Goal: Task Accomplishment & Management: Use online tool/utility

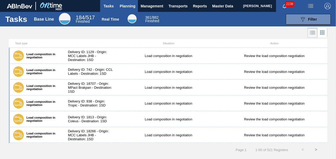
click at [133, 9] on button "Planning" at bounding box center [127, 6] width 21 height 12
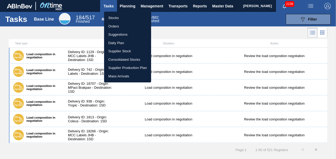
click at [117, 16] on li "Stocks" at bounding box center [127, 18] width 47 height 8
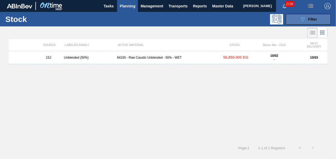
click at [296, 19] on button "089F7B8B-B2A5-4AFE-B5C0-19BA573D28AC Filter" at bounding box center [308, 19] width 45 height 11
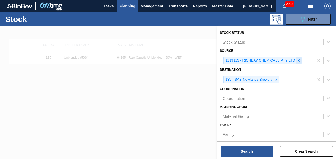
click at [297, 59] on icon at bounding box center [299, 61] width 4 height 4
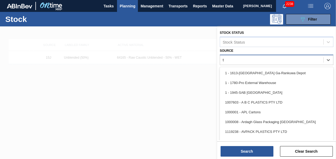
type input "tr"
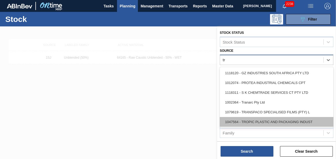
click at [277, 119] on div "1047564 - TROPIC PLASTIC AND PACKAGING INDUST" at bounding box center [277, 122] width 114 height 10
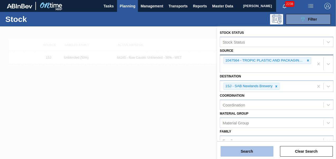
click at [252, 153] on button "Search" at bounding box center [247, 151] width 53 height 11
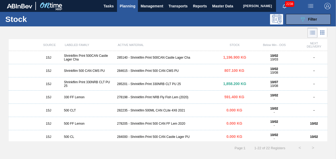
click at [150, 86] on div "285201 - Shrinkflim Print 330NRB CLT PU 25" at bounding box center [168, 84] width 106 height 4
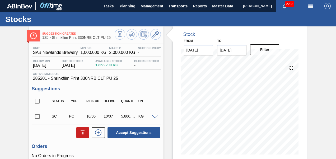
click at [35, 119] on input "checkbox" at bounding box center [37, 116] width 11 height 11
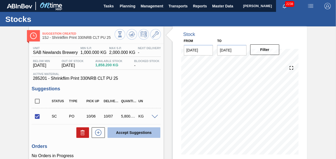
click at [123, 137] on button "Accept Suggestions" at bounding box center [133, 132] width 53 height 11
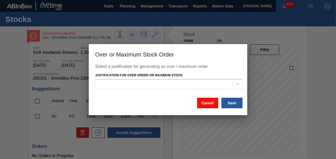
click at [211, 105] on button "Cancel" at bounding box center [207, 103] width 21 height 11
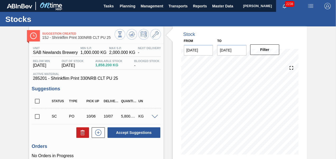
click at [38, 116] on input "checkbox" at bounding box center [37, 116] width 11 height 11
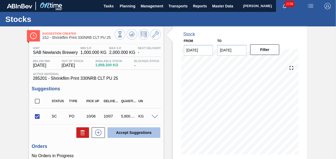
click at [126, 132] on button "Accept Suggestions" at bounding box center [133, 132] width 53 height 11
checkbox input "false"
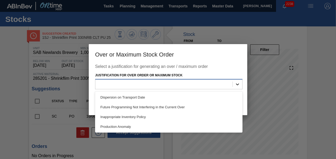
click at [238, 85] on icon at bounding box center [237, 84] width 3 height 2
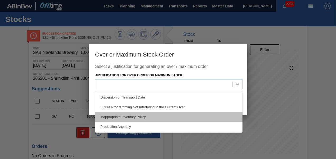
click at [150, 120] on div "Inappropriate Inventory Policy" at bounding box center [168, 117] width 147 height 10
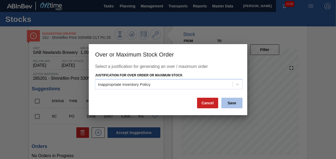
click at [239, 106] on button "Save" at bounding box center [231, 103] width 21 height 11
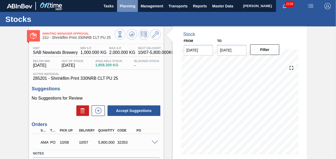
click at [126, 5] on span "Planning" at bounding box center [128, 6] width 16 height 6
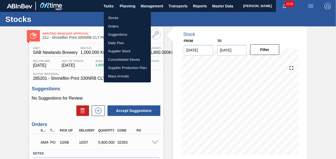
click at [120, 17] on li "Stocks" at bounding box center [127, 18] width 47 height 8
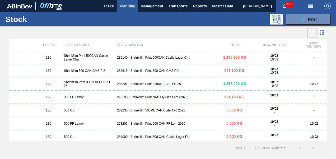
click at [149, 73] on div "284615 - Shrinkfilm Print 500 CAN CMS PU" at bounding box center [168, 71] width 106 height 4
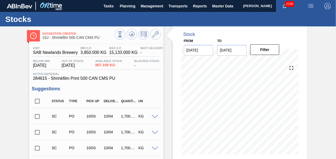
click at [38, 118] on input "checkbox" at bounding box center [37, 116] width 11 height 11
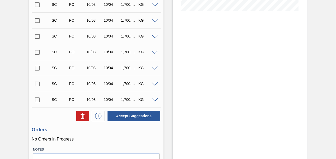
scroll to position [158, 0]
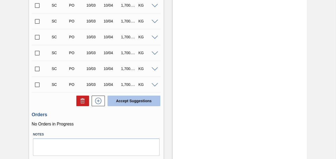
click at [127, 102] on button "Accept Suggestions" at bounding box center [133, 101] width 53 height 11
checkbox input "false"
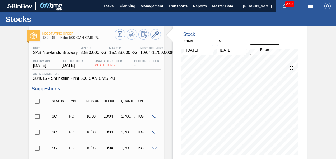
scroll to position [0, 0]
click at [123, 10] on button "Planning" at bounding box center [127, 6] width 21 height 12
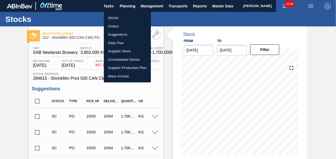
click at [113, 28] on li "Orders" at bounding box center [127, 26] width 47 height 8
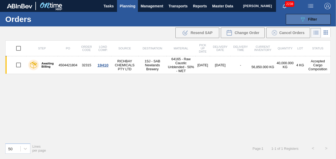
click at [303, 16] on icon "089F7B8B-B2A5-4AFE-B5C0-19BA573D28AC" at bounding box center [303, 19] width 6 height 6
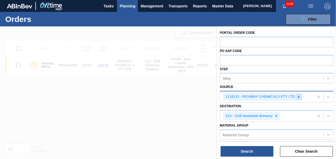
click at [297, 95] on icon at bounding box center [299, 97] width 4 height 4
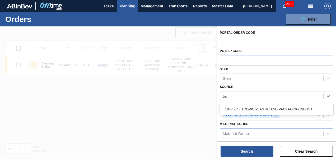
click at [273, 115] on div at bounding box center [276, 114] width 6 height 7
type input "tro"
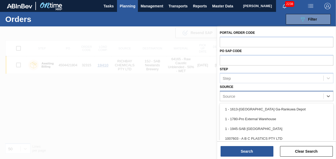
click at [268, 96] on div "Source" at bounding box center [271, 96] width 103 height 8
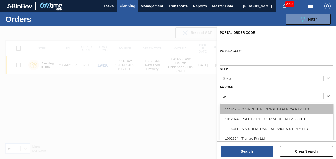
type input "trop"
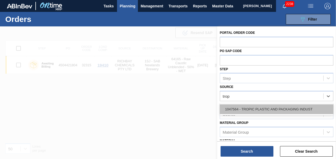
click at [259, 108] on div "1047564 - TROPIC PLASTIC AND PACKAGING INDUST" at bounding box center [277, 109] width 114 height 10
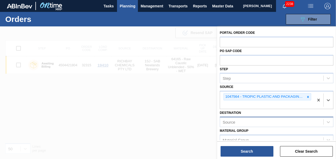
click at [261, 124] on div "Source" at bounding box center [271, 122] width 103 height 8
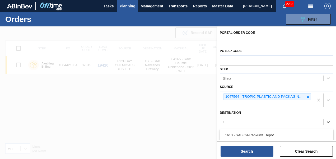
type input "1s"
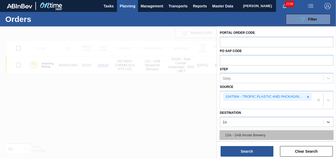
click at [259, 134] on div "1SA - SAB Alrode Brewery" at bounding box center [277, 135] width 114 height 10
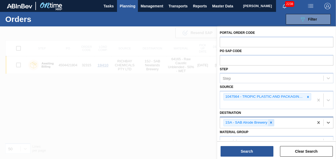
click at [271, 121] on icon at bounding box center [271, 123] width 4 height 4
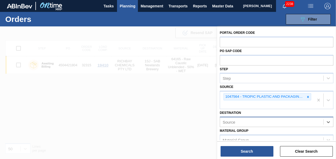
click at [260, 122] on div "Source" at bounding box center [271, 122] width 103 height 8
type input "1sj"
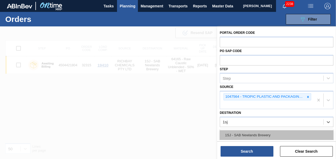
click at [255, 132] on div "1SJ - SAB Newlands Brewery" at bounding box center [277, 135] width 114 height 10
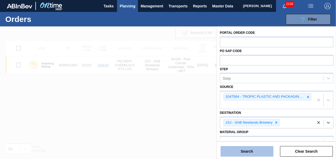
click at [249, 153] on button "Search" at bounding box center [247, 151] width 53 height 11
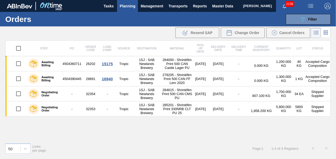
click at [127, 6] on span "Planning" at bounding box center [128, 6] width 16 height 6
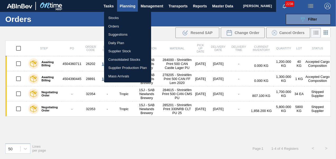
click at [121, 19] on li "Stocks" at bounding box center [127, 18] width 47 height 8
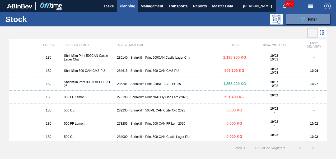
click at [130, 4] on span "Planning" at bounding box center [128, 6] width 16 height 6
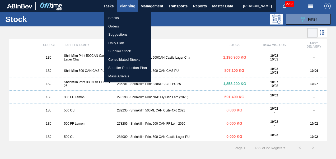
click at [110, 18] on li "Stocks" at bounding box center [127, 18] width 47 height 8
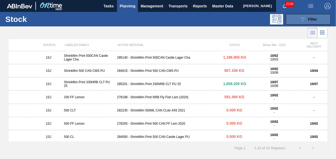
click at [302, 19] on icon at bounding box center [303, 19] width 4 height 4
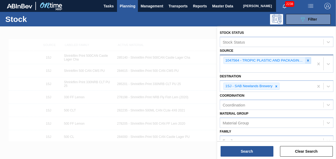
click at [306, 60] on icon at bounding box center [308, 61] width 4 height 4
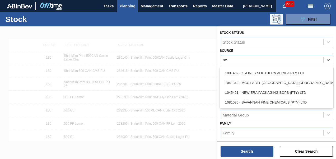
type input "new"
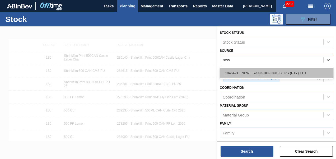
click at [304, 76] on div "1045421 - NEW ERA PACKAGING BOPS (PTY) LTD" at bounding box center [277, 73] width 114 height 10
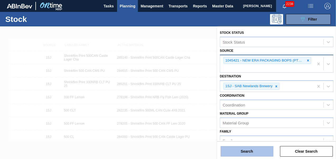
click at [246, 149] on button "Search" at bounding box center [247, 151] width 53 height 11
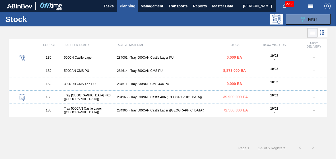
click at [148, 99] on div "284965 - Tray 330NRB Castle 4X6 ([GEOGRAPHIC_DATA])" at bounding box center [168, 97] width 106 height 4
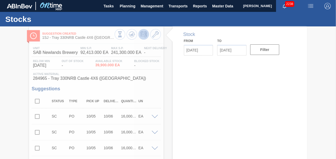
type input "[DATE]"
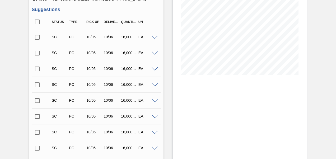
scroll to position [79, 0]
click at [36, 39] on input "checkbox" at bounding box center [37, 37] width 11 height 11
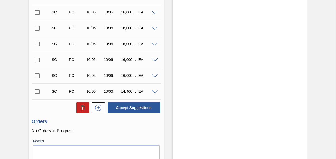
scroll to position [238, 0]
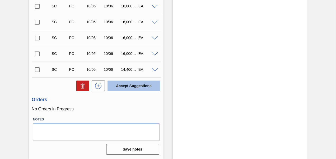
click at [137, 88] on button "Accept Suggestions" at bounding box center [133, 86] width 53 height 11
checkbox input "false"
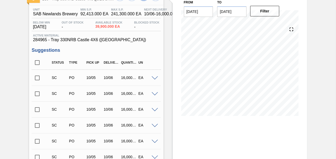
scroll to position [0, 0]
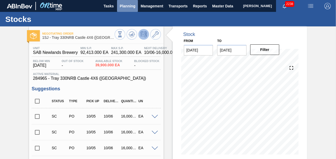
click at [125, 4] on span "Planning" at bounding box center [128, 6] width 16 height 6
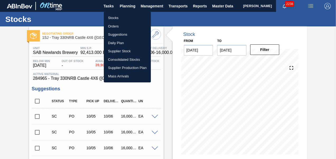
click at [114, 18] on li "Stocks" at bounding box center [127, 18] width 47 height 8
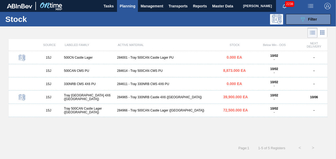
click at [149, 70] on div "284614 - Tray 500CAN CMS PU" at bounding box center [168, 71] width 106 height 4
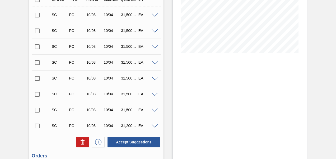
scroll to position [106, 0]
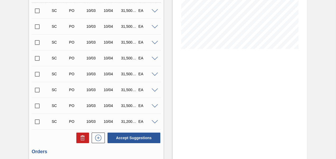
click at [36, 16] on input "checkbox" at bounding box center [37, 10] width 11 height 11
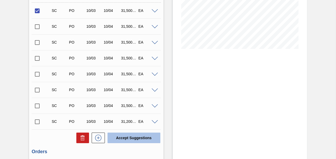
click at [131, 138] on button "Accept Suggestions" at bounding box center [133, 138] width 53 height 11
checkbox input "false"
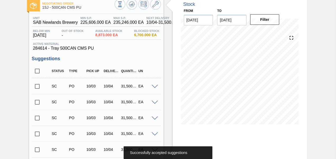
scroll to position [0, 0]
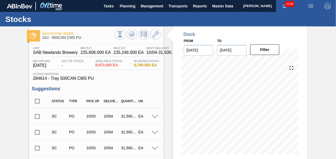
click at [156, 118] on span at bounding box center [155, 117] width 6 height 4
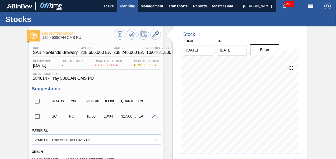
click at [136, 6] on button "Planning" at bounding box center [127, 6] width 21 height 12
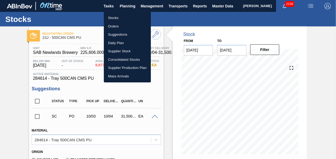
click at [115, 19] on li "Stocks" at bounding box center [127, 18] width 47 height 8
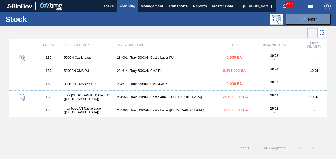
click at [131, 6] on span "Planning" at bounding box center [128, 6] width 16 height 6
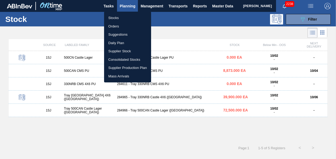
click at [120, 25] on li "Orders" at bounding box center [127, 26] width 47 height 8
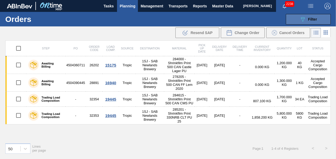
click at [305, 18] on icon "089F7B8B-B2A5-4AFE-B5C0-19BA573D28AC" at bounding box center [303, 19] width 6 height 6
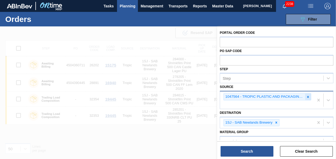
click at [309, 95] on icon at bounding box center [308, 97] width 4 height 4
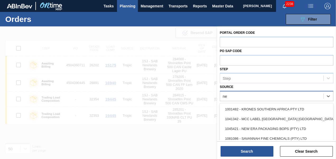
type input "new"
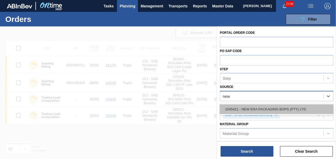
click at [259, 110] on div "1045421 - NEW ERA PACKAGING BOPS (PTY) LTD" at bounding box center [277, 109] width 114 height 10
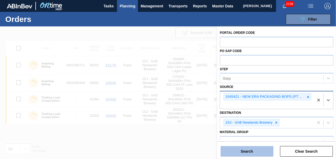
click at [252, 151] on button "Search" at bounding box center [247, 151] width 53 height 11
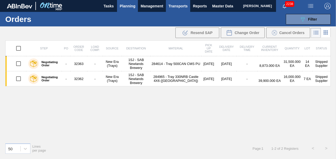
click at [174, 7] on span "Transports" at bounding box center [178, 6] width 19 height 6
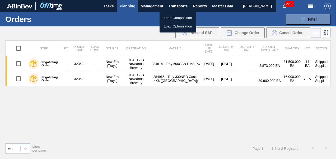
drag, startPoint x: 171, startPoint y: 17, endPoint x: 220, endPoint y: 50, distance: 59.6
click at [171, 17] on li "Load Composition" at bounding box center [178, 18] width 37 height 8
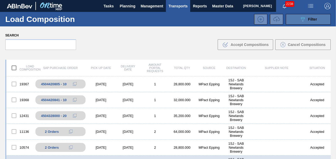
click at [300, 16] on icon "089F7B8B-B2A5-4AFE-B5C0-19BA573D28AC" at bounding box center [303, 19] width 6 height 6
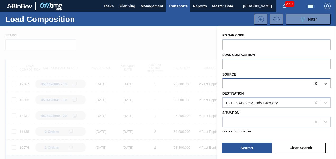
click at [315, 84] on icon at bounding box center [316, 83] width 2 height 3
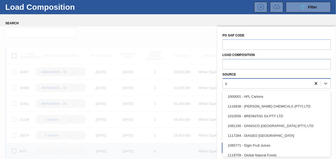
scroll to position [13, 0]
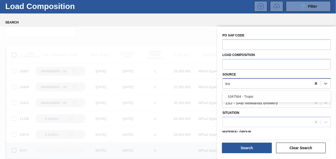
type input "trop"
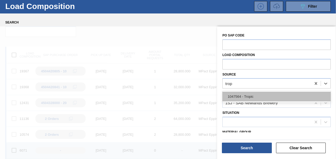
click at [300, 96] on div "1047564 - Tropic" at bounding box center [276, 97] width 108 height 10
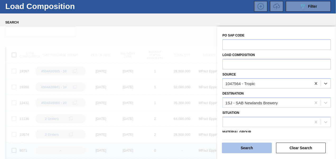
click at [250, 150] on button "Search" at bounding box center [247, 148] width 50 height 11
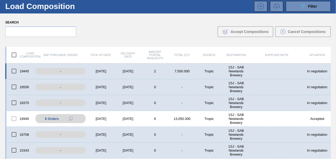
click at [106, 70] on div "[DATE]" at bounding box center [100, 71] width 27 height 4
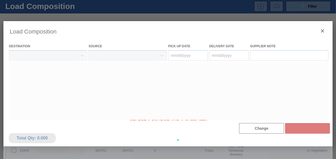
type Date "[DATE]"
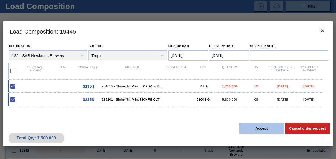
click at [267, 130] on button "Accept" at bounding box center [261, 128] width 45 height 11
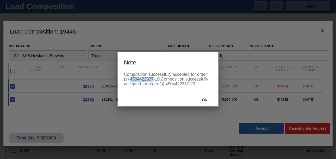
drag, startPoint x: 130, startPoint y: 80, endPoint x: 154, endPoint y: 80, distance: 23.2
click at [154, 80] on div "Composition successfully accepted for order (s) 4504422337-10,Composition succe…" at bounding box center [168, 79] width 88 height 14
copy div "4504422337"
click at [202, 100] on span "Ok" at bounding box center [205, 100] width 14 height 4
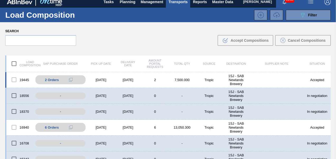
scroll to position [0, 0]
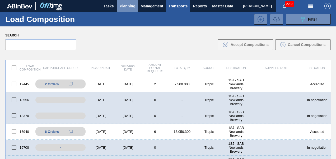
click at [127, 11] on button "Planning" at bounding box center [127, 6] width 21 height 12
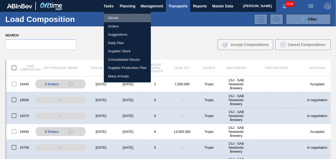
drag, startPoint x: 125, startPoint y: 18, endPoint x: 194, endPoint y: 41, distance: 72.5
click at [125, 18] on li "Stocks" at bounding box center [127, 18] width 47 height 8
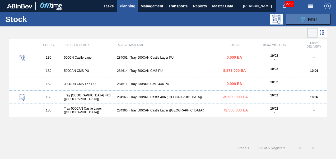
click at [297, 18] on button "089F7B8B-B2A5-4AFE-B5C0-19BA573D28AC Filter" at bounding box center [308, 19] width 45 height 11
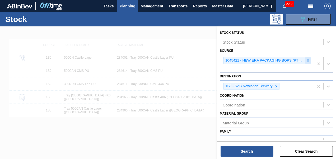
click at [306, 58] on div at bounding box center [308, 60] width 6 height 7
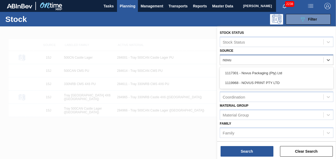
type input "novus"
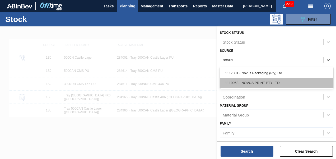
click at [268, 81] on div "1119968 - NOVUS PRINT PTY LTD" at bounding box center [277, 83] width 114 height 10
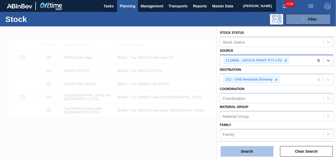
click at [253, 146] on button "Search" at bounding box center [247, 151] width 53 height 11
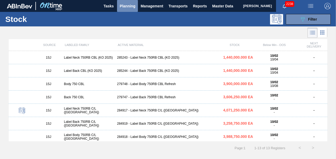
click at [123, 7] on span "Planning" at bounding box center [128, 6] width 16 height 6
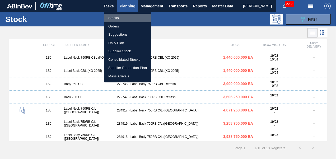
click at [116, 18] on li "Stocks" at bounding box center [127, 18] width 47 height 8
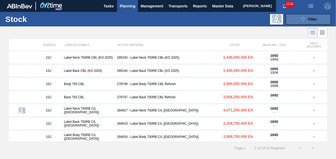
click at [314, 18] on span "Filter" at bounding box center [312, 19] width 9 height 4
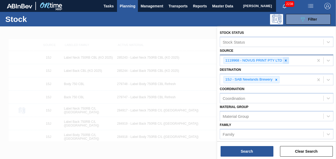
click at [284, 58] on div at bounding box center [286, 60] width 6 height 7
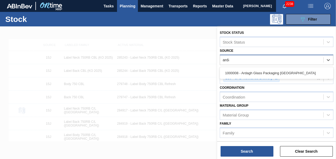
type input "ardag"
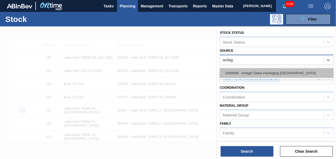
click at [275, 73] on div "1000008 - Ardagh Glass Packaging [GEOGRAPHIC_DATA]" at bounding box center [277, 73] width 114 height 10
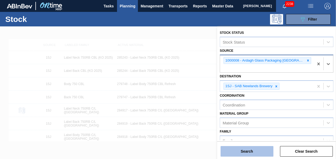
click at [243, 152] on button "Search" at bounding box center [247, 151] width 53 height 11
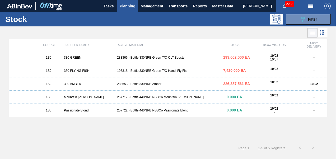
click at [146, 58] on div "283366 - Bottle 330NRB Green T/O CLT Booster" at bounding box center [168, 58] width 106 height 4
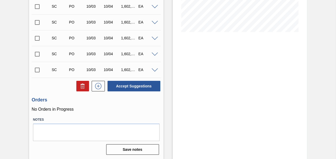
scroll to position [123, 0]
click at [35, 71] on input "checkbox" at bounding box center [37, 69] width 11 height 11
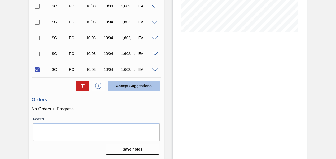
click at [112, 83] on button "Accept Suggestions" at bounding box center [133, 86] width 53 height 11
checkbox input "false"
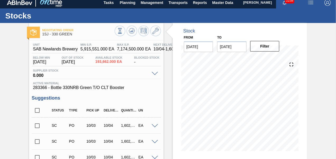
scroll to position [0, 0]
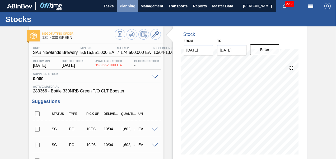
click at [128, 8] on span "Planning" at bounding box center [128, 6] width 16 height 6
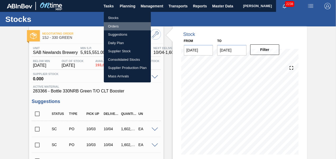
click at [113, 26] on li "Orders" at bounding box center [127, 26] width 47 height 8
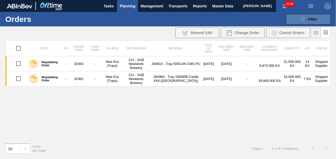
click at [315, 18] on span "Filter" at bounding box center [312, 19] width 9 height 4
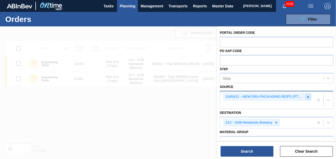
click at [307, 95] on div at bounding box center [308, 97] width 6 height 7
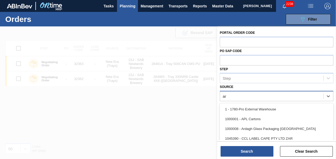
type input "ard"
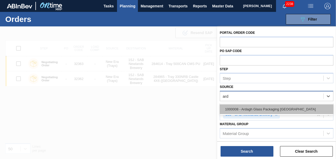
click at [282, 111] on div "1000008 - Ardagh Glass Packaging [GEOGRAPHIC_DATA]" at bounding box center [277, 109] width 114 height 10
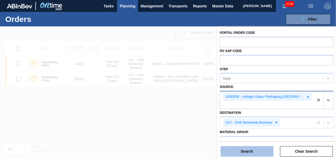
click at [247, 150] on button "Search" at bounding box center [247, 151] width 53 height 11
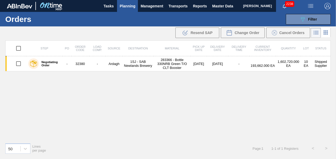
click at [130, 6] on span "Planning" at bounding box center [128, 6] width 16 height 6
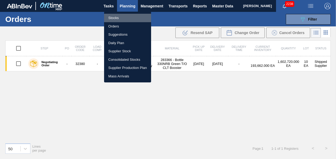
click at [118, 18] on li "Stocks" at bounding box center [127, 18] width 47 height 8
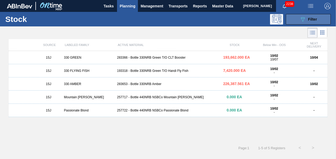
click at [304, 20] on icon "089F7B8B-B2A5-4AFE-B5C0-19BA573D28AC" at bounding box center [303, 19] width 6 height 6
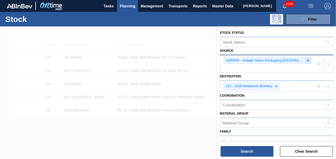
click at [306, 59] on icon at bounding box center [308, 61] width 4 height 4
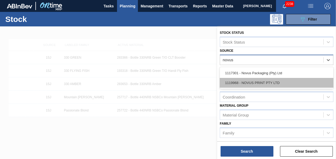
type input "novus"
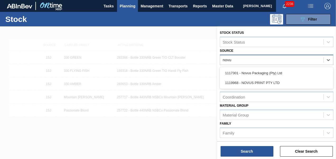
type input "novus"
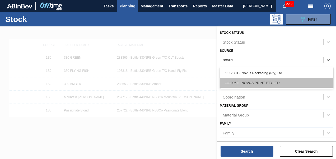
click at [248, 80] on div "1119968 - NOVUS PRINT PTY LTD" at bounding box center [277, 83] width 114 height 10
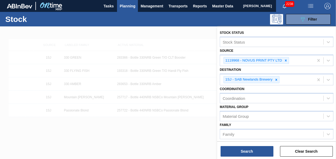
click at [247, 140] on div "Labeled Family Labeled Family" at bounding box center [277, 148] width 114 height 18
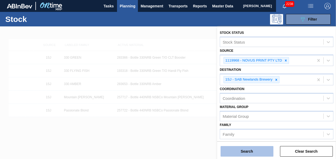
click at [245, 152] on button "Search" at bounding box center [247, 151] width 53 height 11
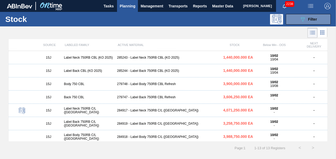
click at [143, 71] on div "285244 - Label Back 750RB CBL (KO 2025)" at bounding box center [168, 71] width 106 height 4
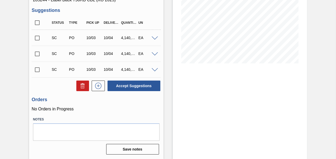
scroll to position [39, 0]
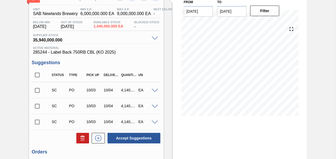
click at [36, 89] on input "checkbox" at bounding box center [37, 90] width 11 height 11
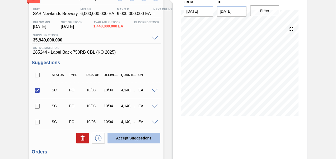
click at [145, 140] on button "Accept Suggestions" at bounding box center [133, 138] width 53 height 11
checkbox input "false"
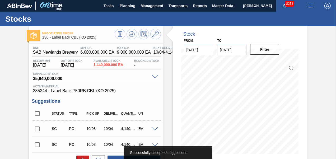
scroll to position [0, 0]
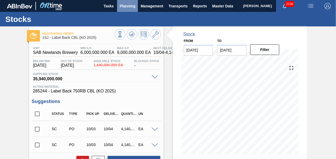
click at [128, 11] on button "Planning" at bounding box center [127, 6] width 21 height 12
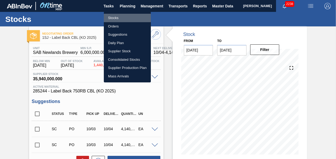
click at [116, 17] on li "Stocks" at bounding box center [127, 18] width 47 height 8
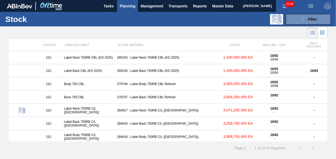
click at [144, 59] on div "285243 - Label Neck 750RB CBL (KO 2025)" at bounding box center [168, 58] width 106 height 4
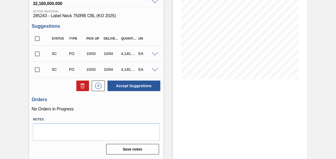
scroll to position [49, 0]
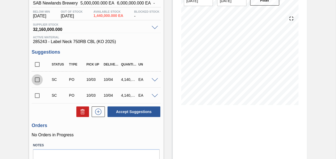
click at [35, 80] on input "checkbox" at bounding box center [37, 79] width 11 height 11
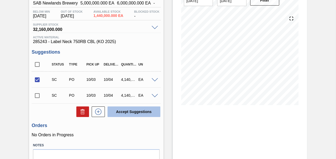
click at [115, 114] on button "Accept Suggestions" at bounding box center [133, 111] width 53 height 11
checkbox input "false"
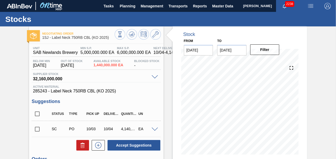
scroll to position [0, 0]
click at [125, 4] on span "Planning" at bounding box center [128, 6] width 16 height 6
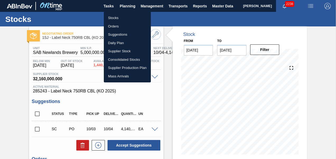
drag, startPoint x: 114, startPoint y: 24, endPoint x: 148, endPoint y: 46, distance: 40.4
click at [114, 24] on li "Orders" at bounding box center [127, 26] width 47 height 8
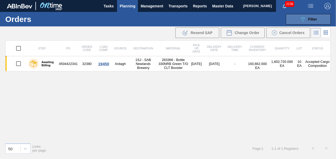
click at [304, 20] on icon "089F7B8B-B2A5-4AFE-B5C0-19BA573D28AC" at bounding box center [303, 19] width 6 height 6
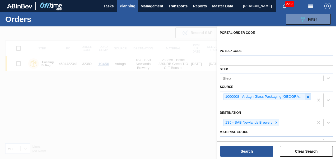
click at [306, 97] on icon at bounding box center [308, 97] width 4 height 4
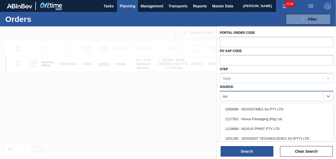
type input "novu"
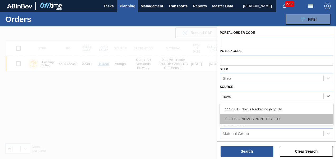
click at [272, 120] on div "1119968 - NOVUS PRINT PTY LTD" at bounding box center [277, 119] width 114 height 10
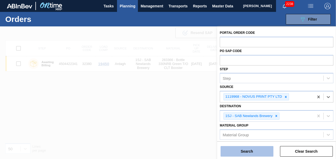
click at [256, 151] on button "Search" at bounding box center [247, 151] width 53 height 11
